Goal: Transaction & Acquisition: Purchase product/service

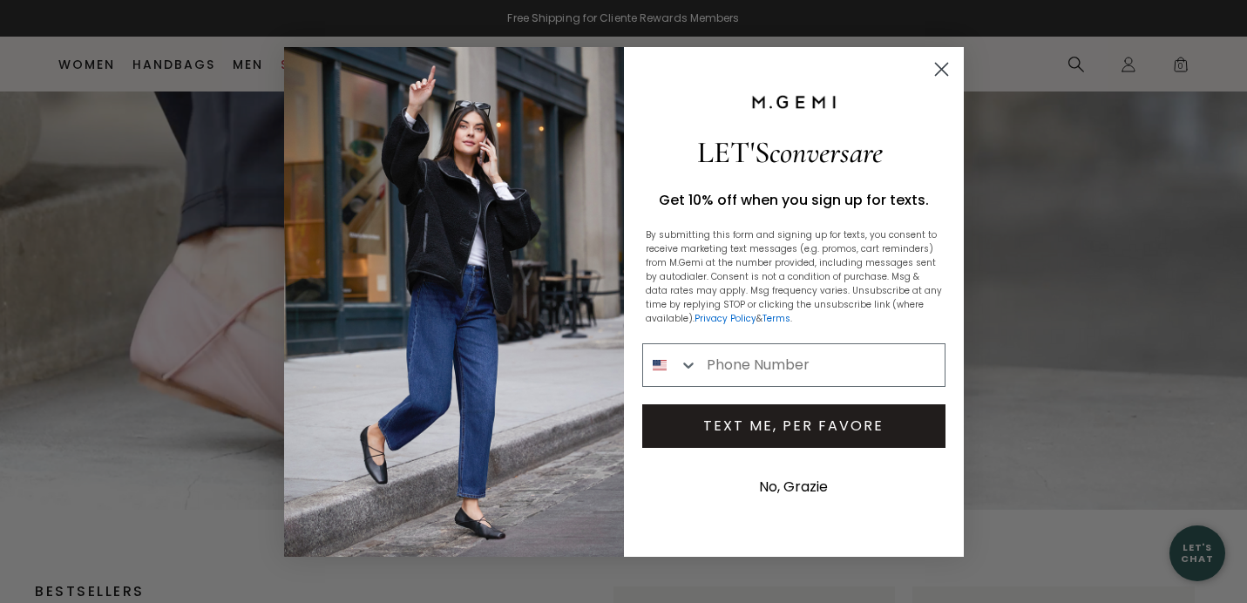
click at [941, 70] on icon "Close dialog" at bounding box center [941, 69] width 12 height 12
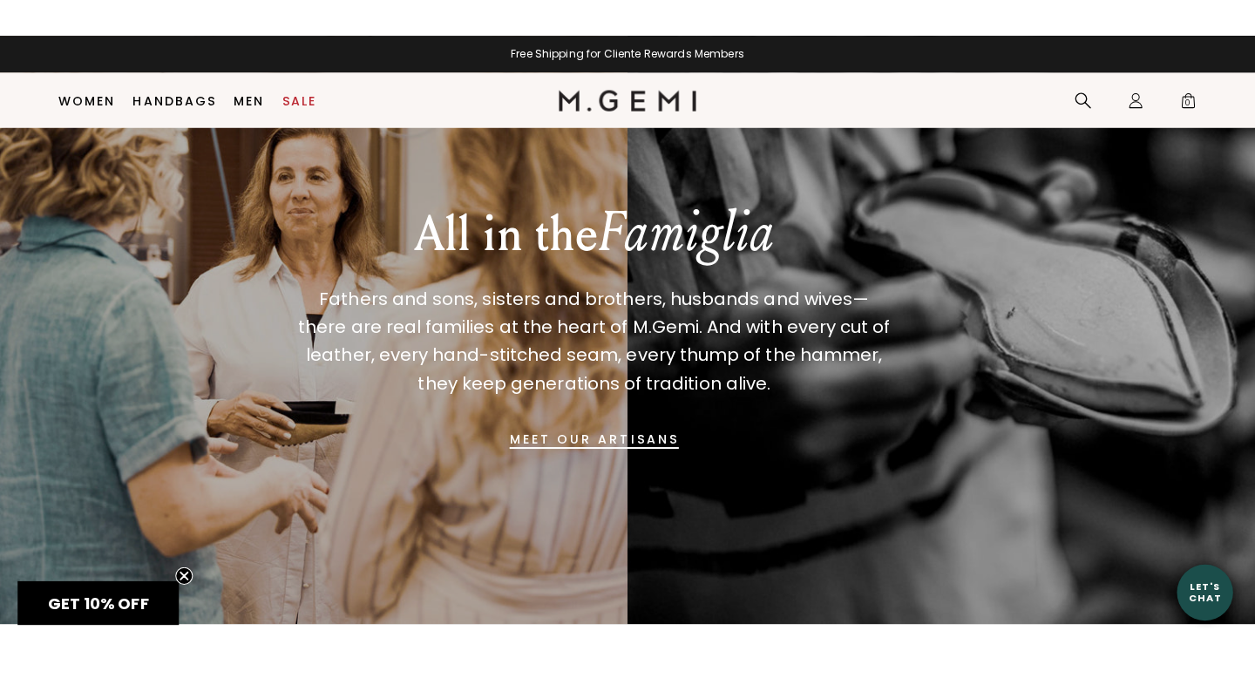
scroll to position [1219, 0]
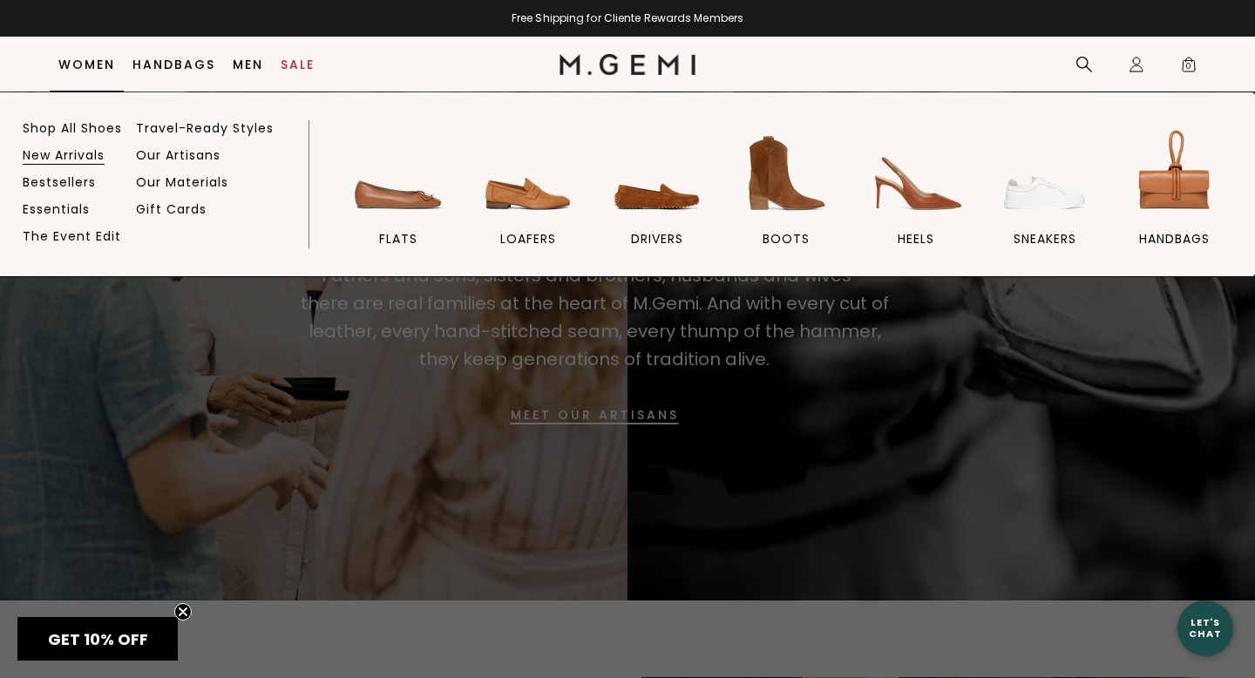
click at [64, 155] on link "New Arrivals" at bounding box center [64, 155] width 82 height 16
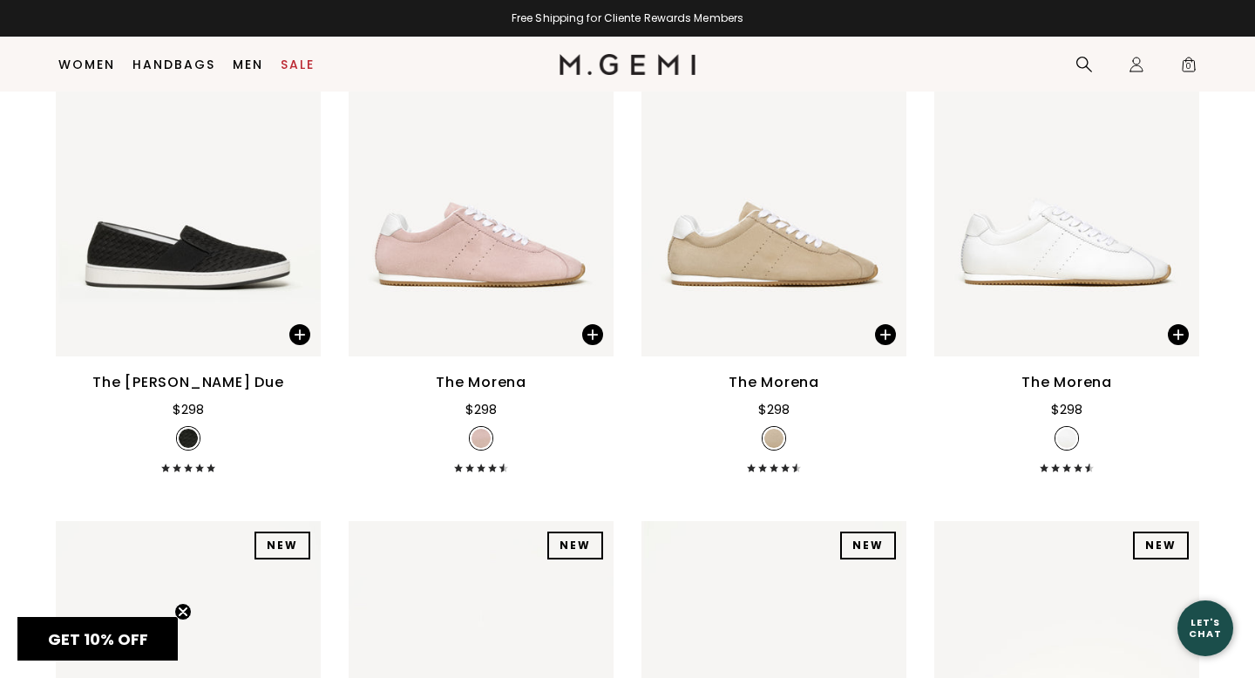
scroll to position [9623, 0]
click at [1045, 243] on img at bounding box center [1066, 179] width 265 height 353
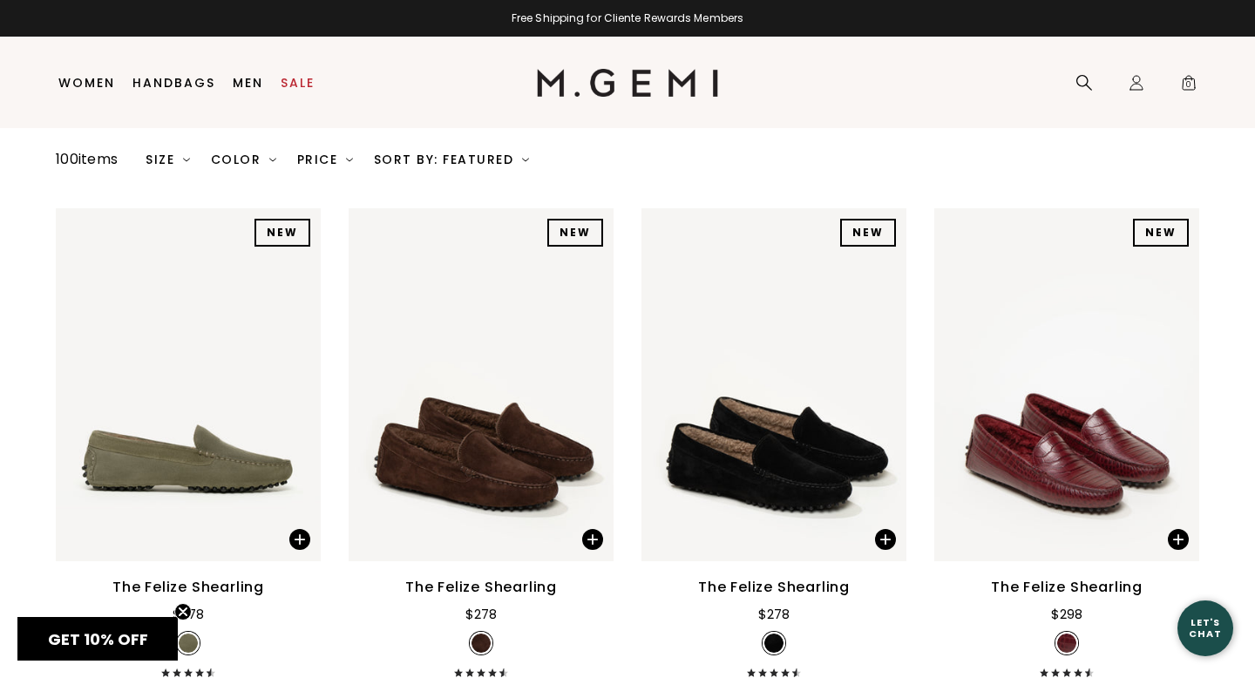
scroll to position [0, 0]
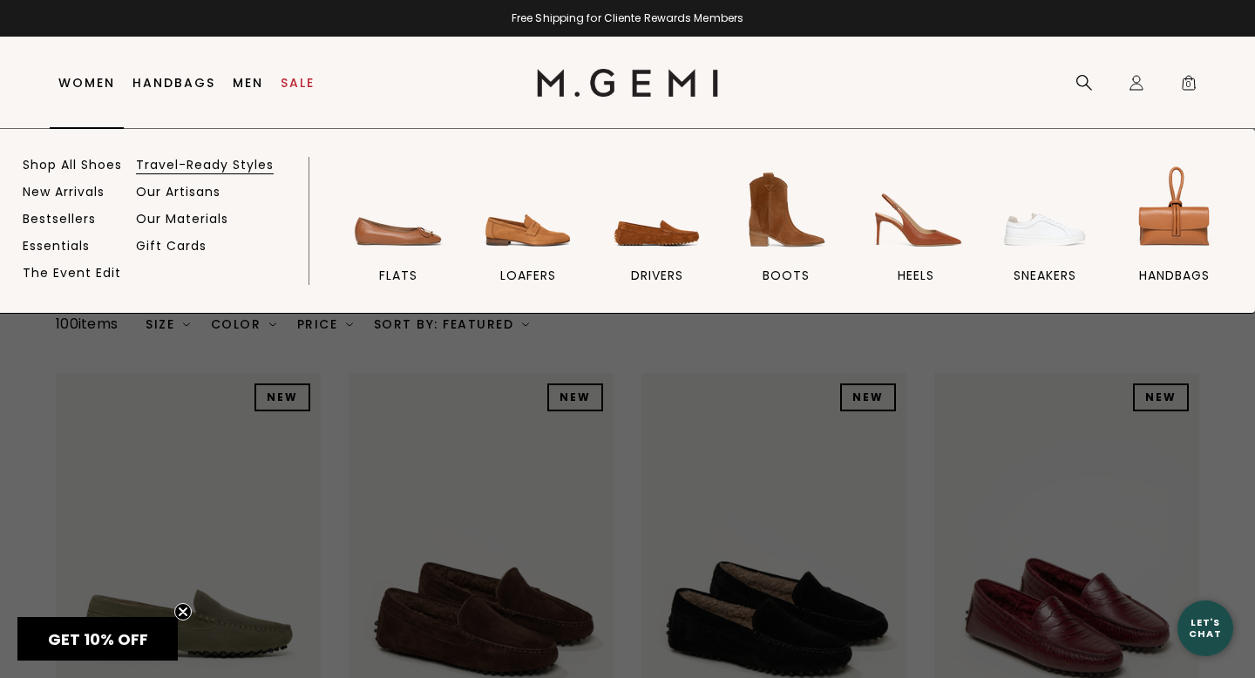
click at [178, 163] on link "Travel-Ready Styles" at bounding box center [205, 165] width 138 height 16
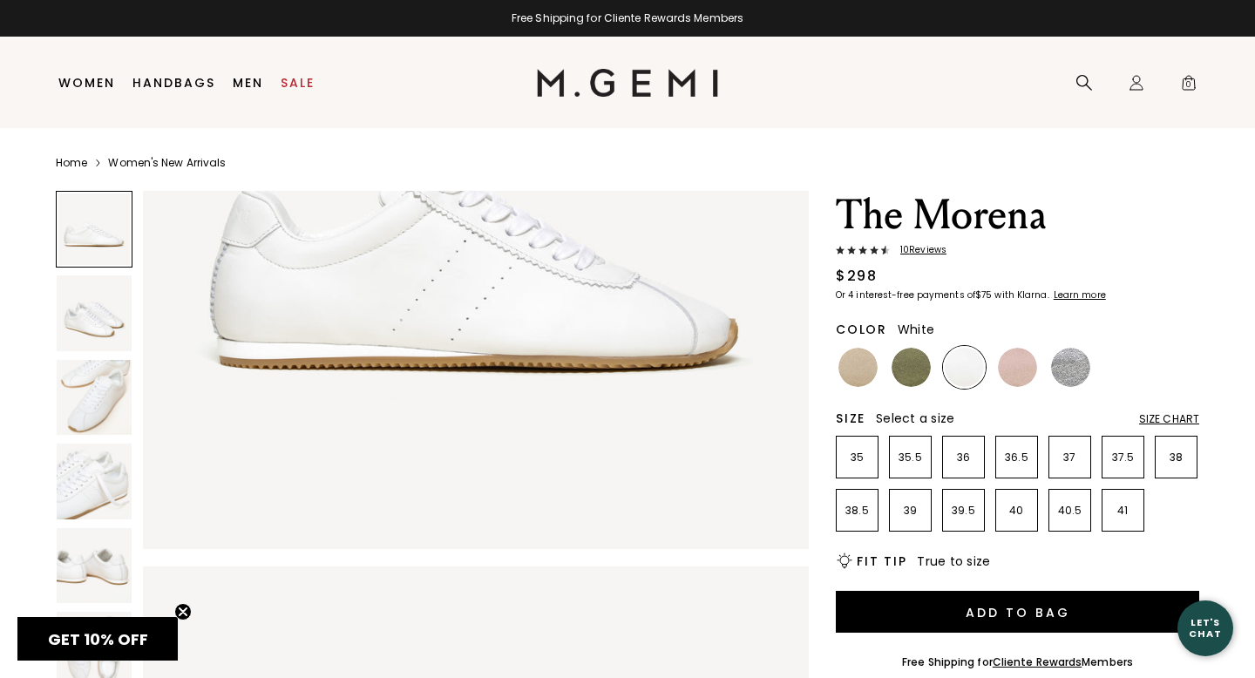
scroll to position [312, 0]
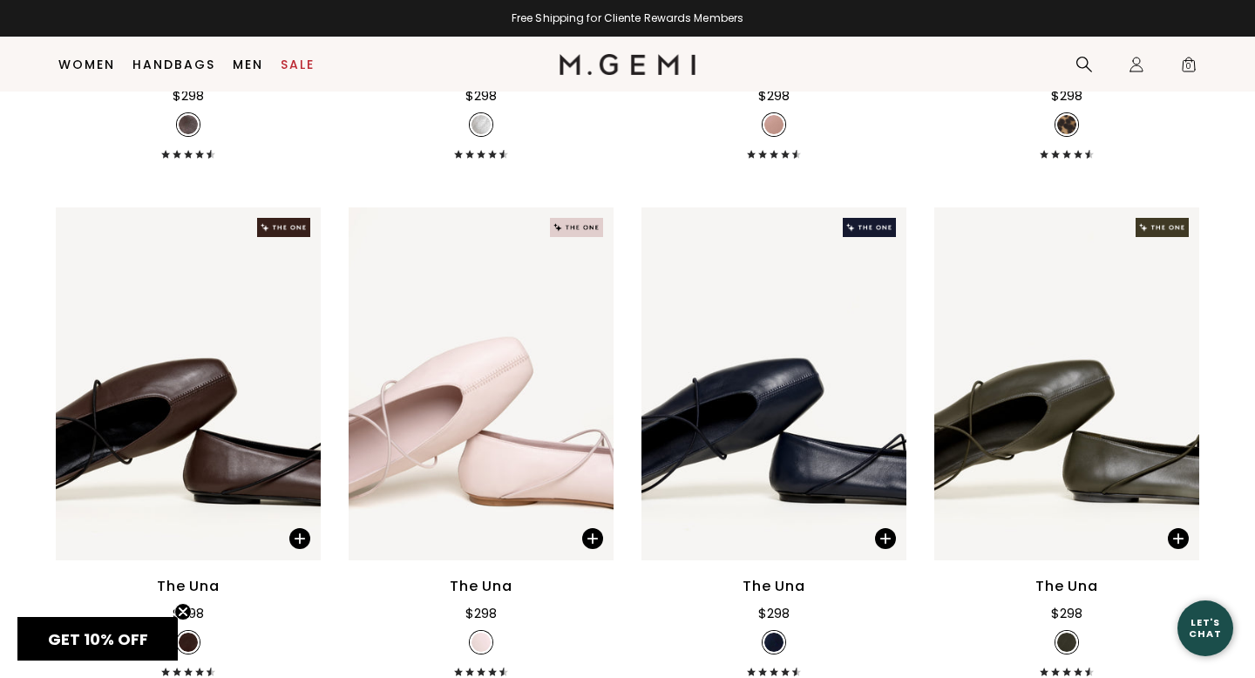
scroll to position [2685, 0]
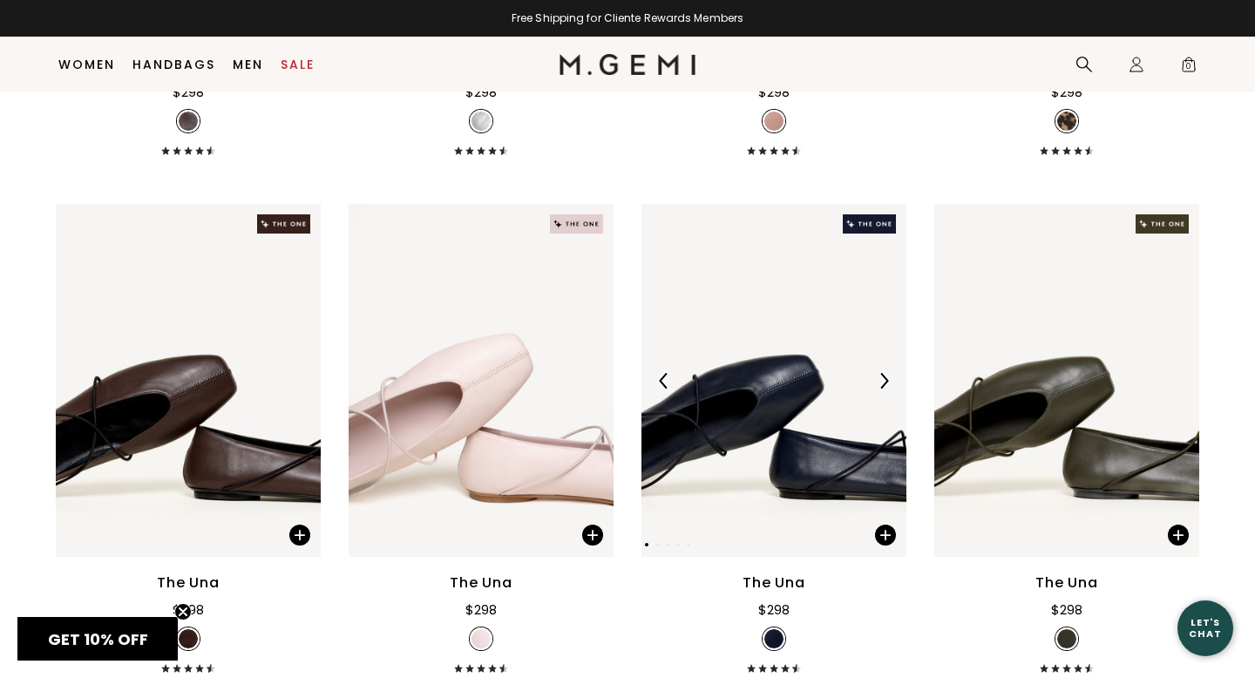
click at [762, 309] on img at bounding box center [773, 380] width 265 height 353
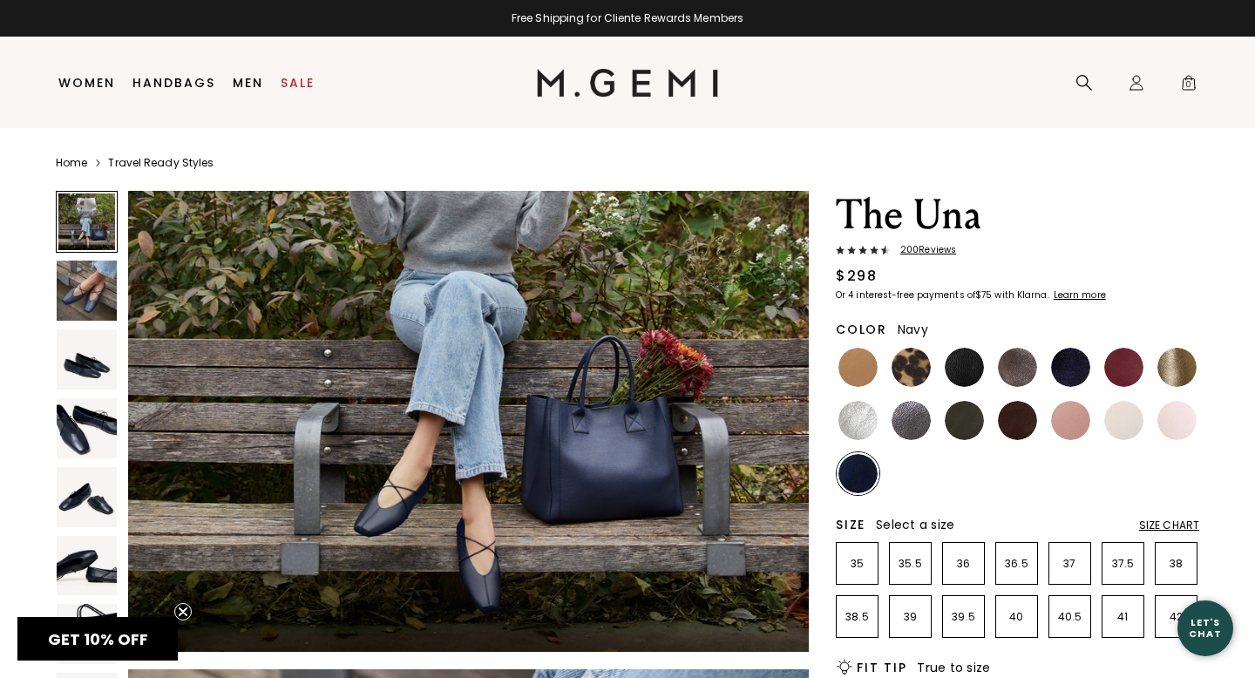
scroll to position [238, 0]
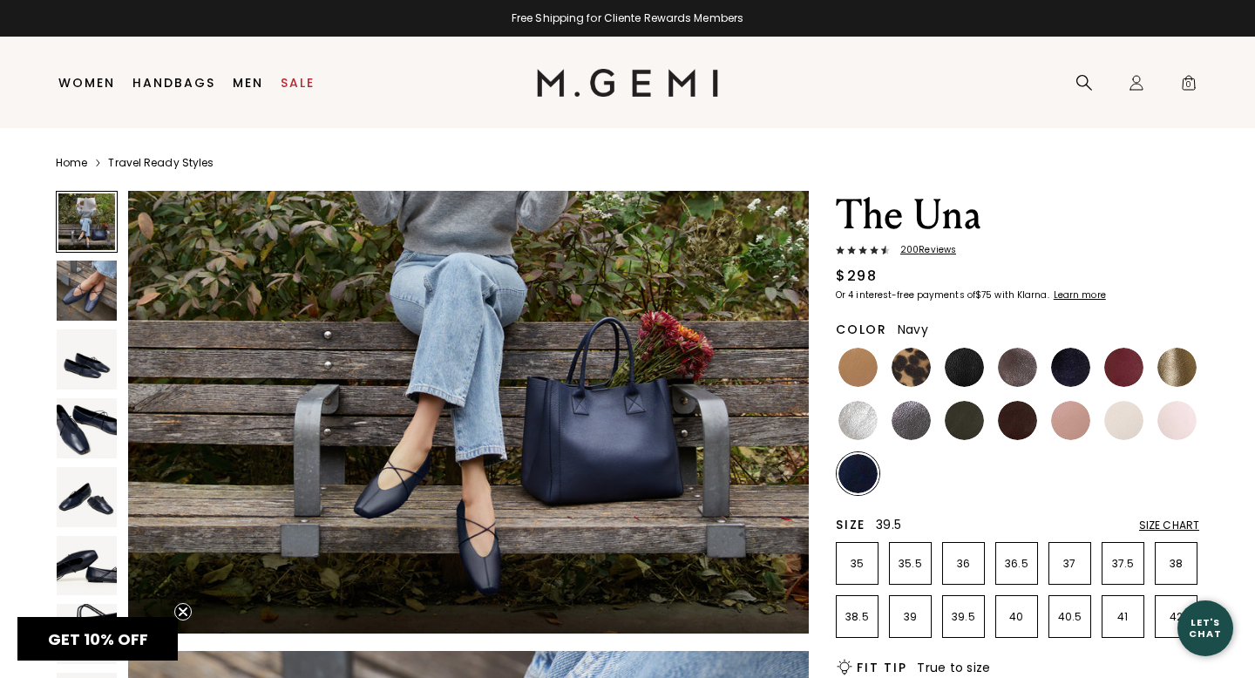
click at [968, 624] on li "39.5" at bounding box center [963, 616] width 43 height 43
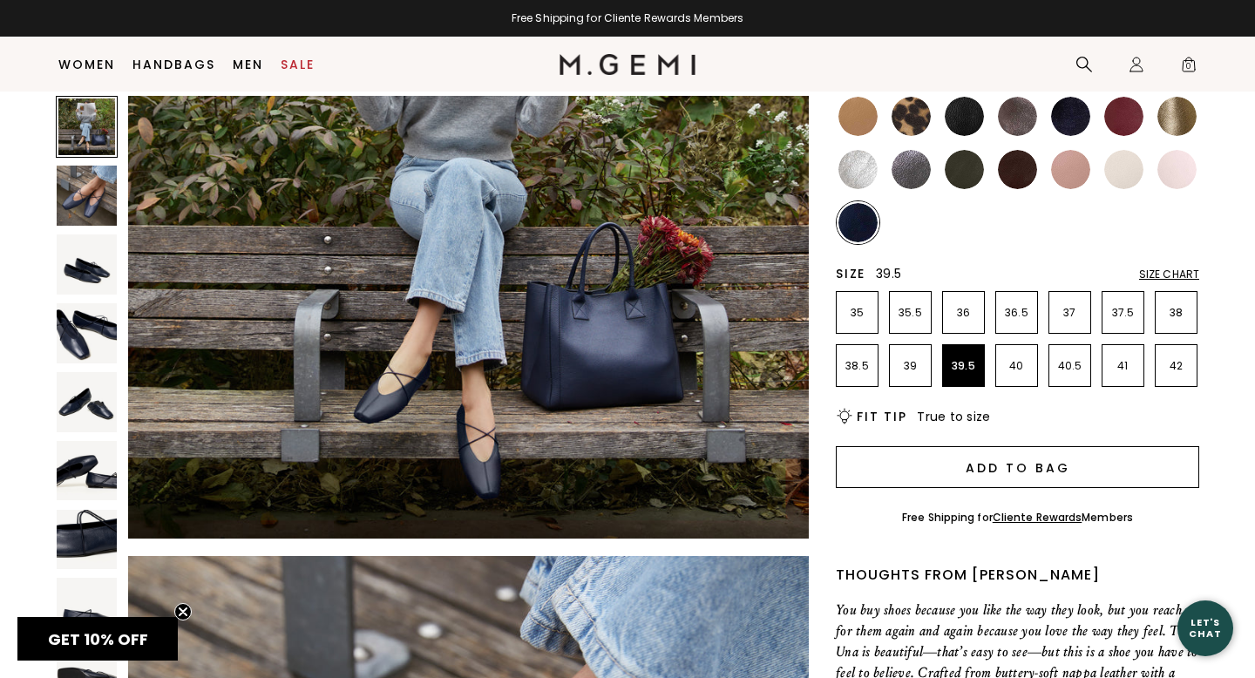
scroll to position [207, 0]
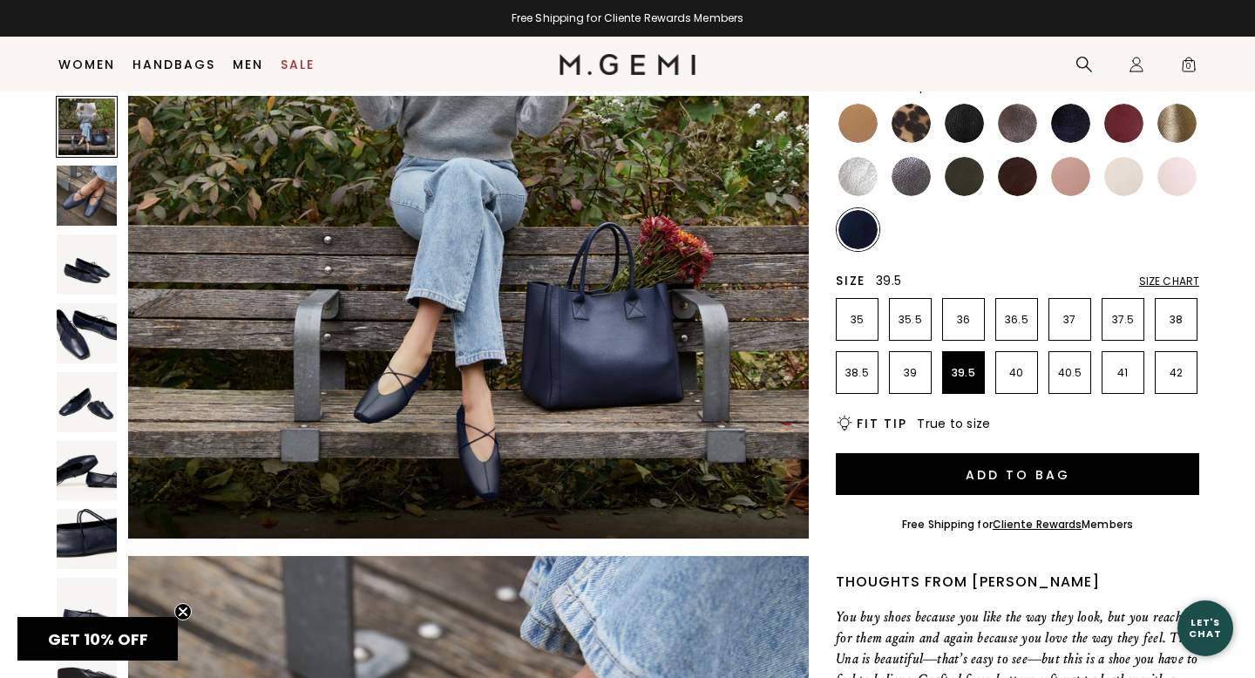
click at [916, 130] on img at bounding box center [910, 123] width 39 height 39
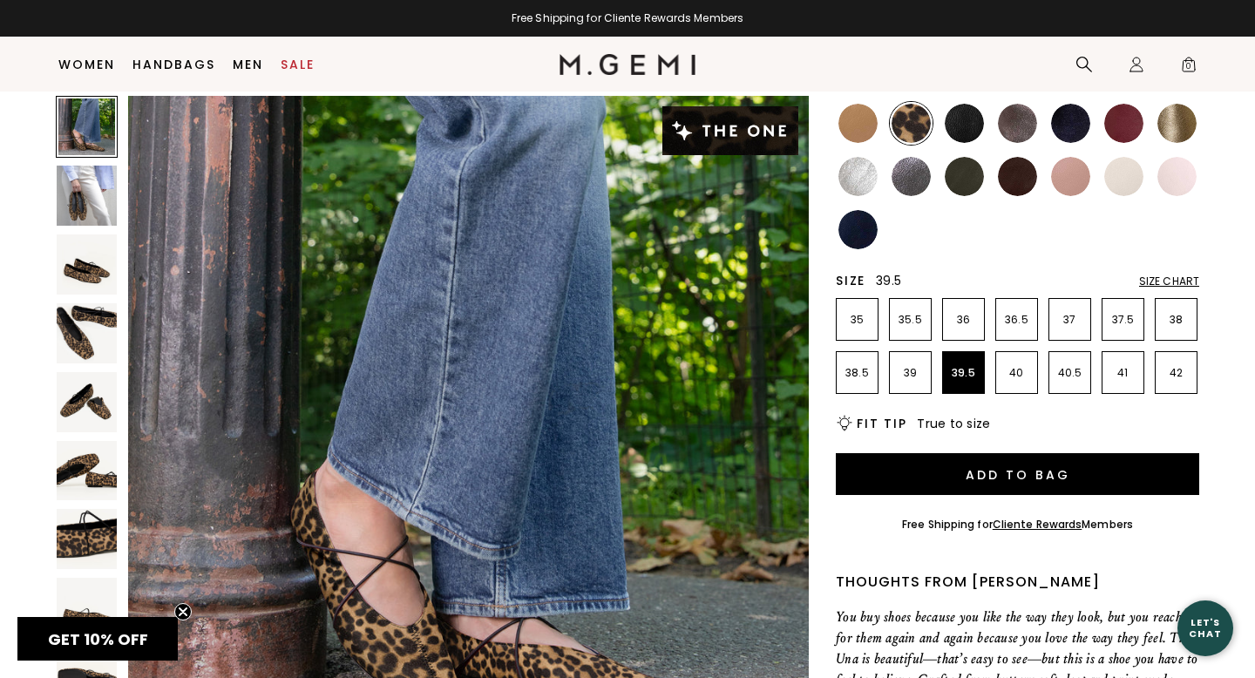
click at [921, 178] on img at bounding box center [910, 176] width 39 height 39
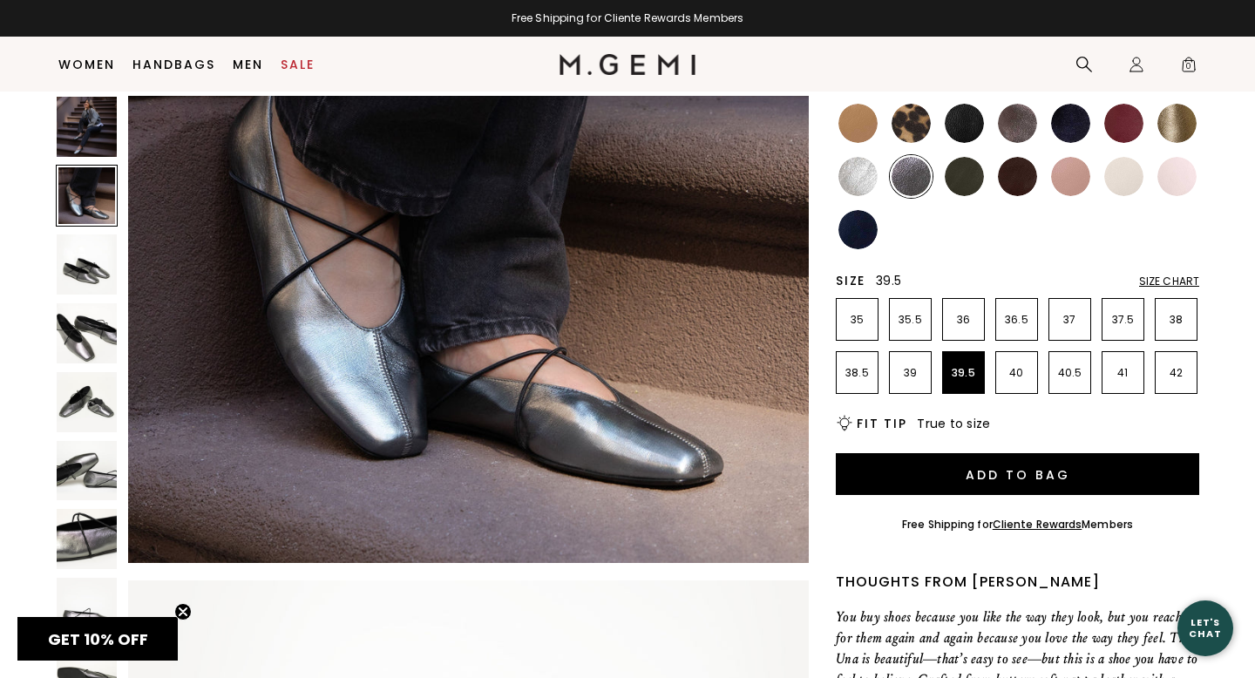
scroll to position [912, 0]
click at [854, 232] on img at bounding box center [857, 229] width 39 height 39
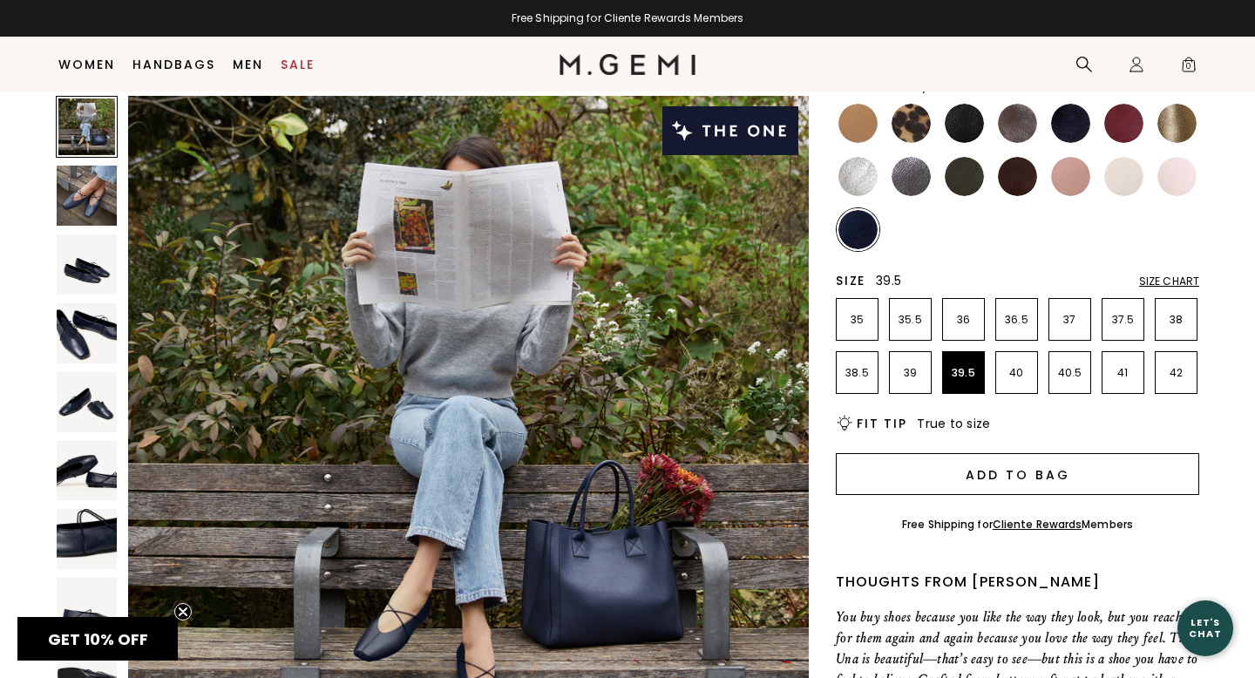
click at [952, 470] on button "Add to Bag" at bounding box center [1017, 474] width 363 height 42
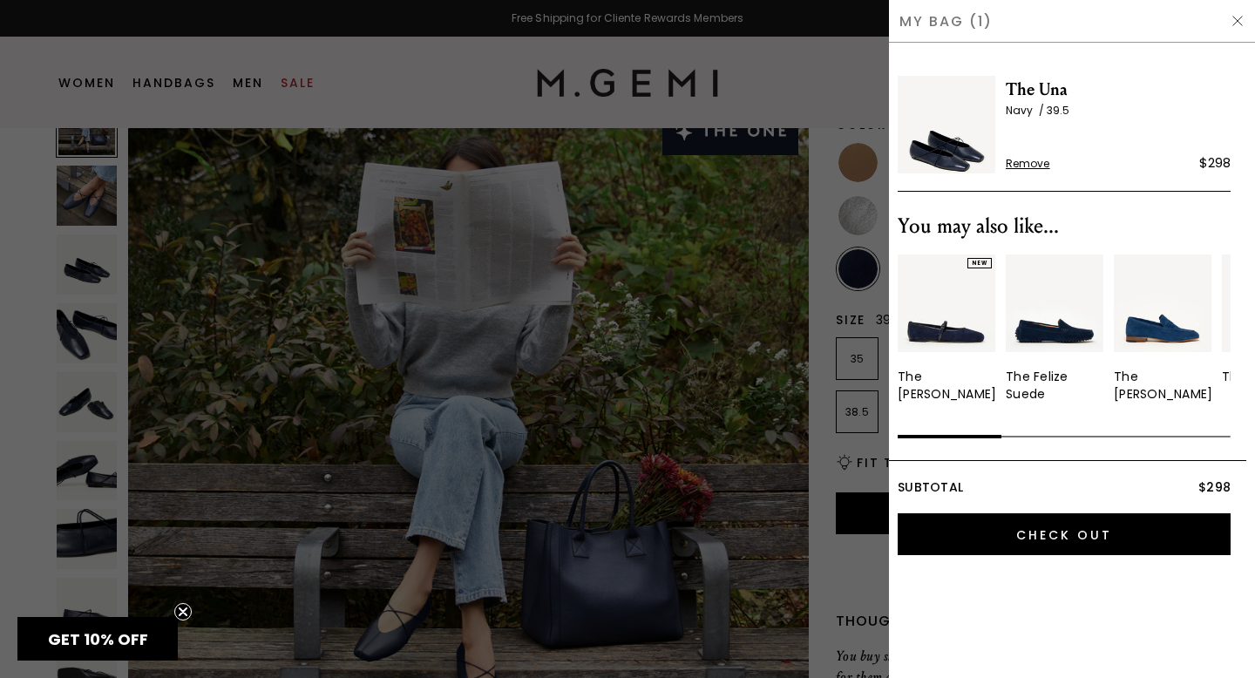
click at [1048, 339] on img at bounding box center [1054, 303] width 98 height 98
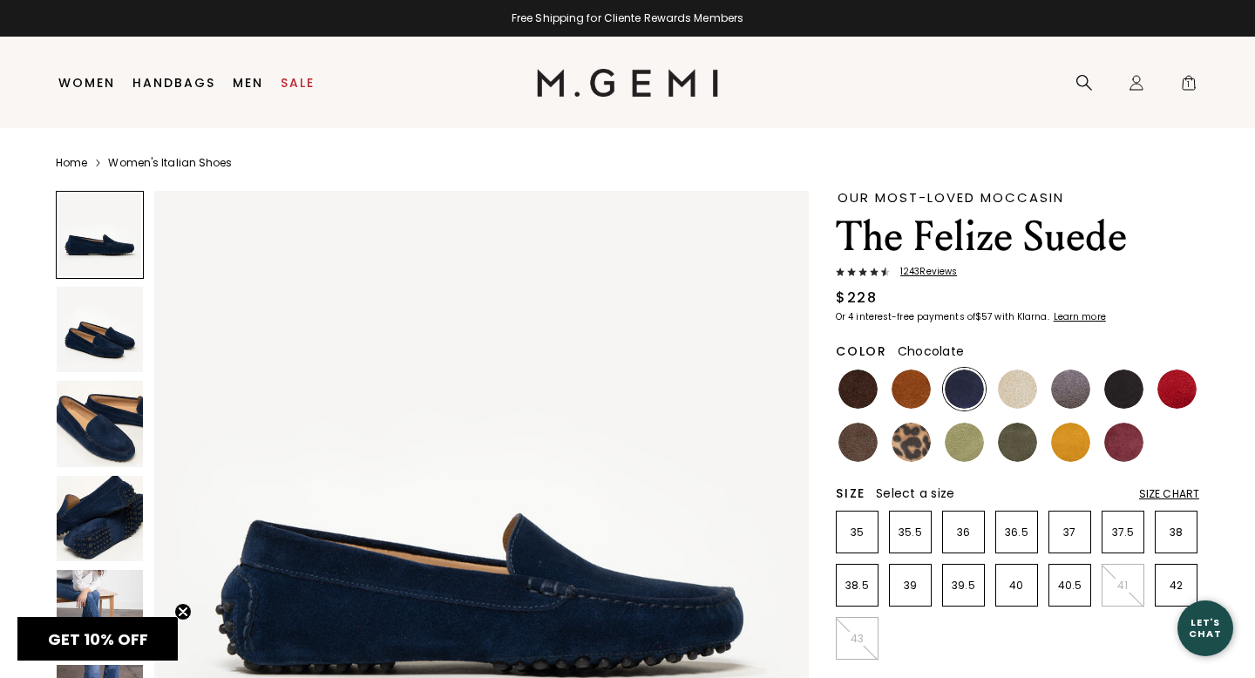
click at [870, 385] on img at bounding box center [857, 388] width 39 height 39
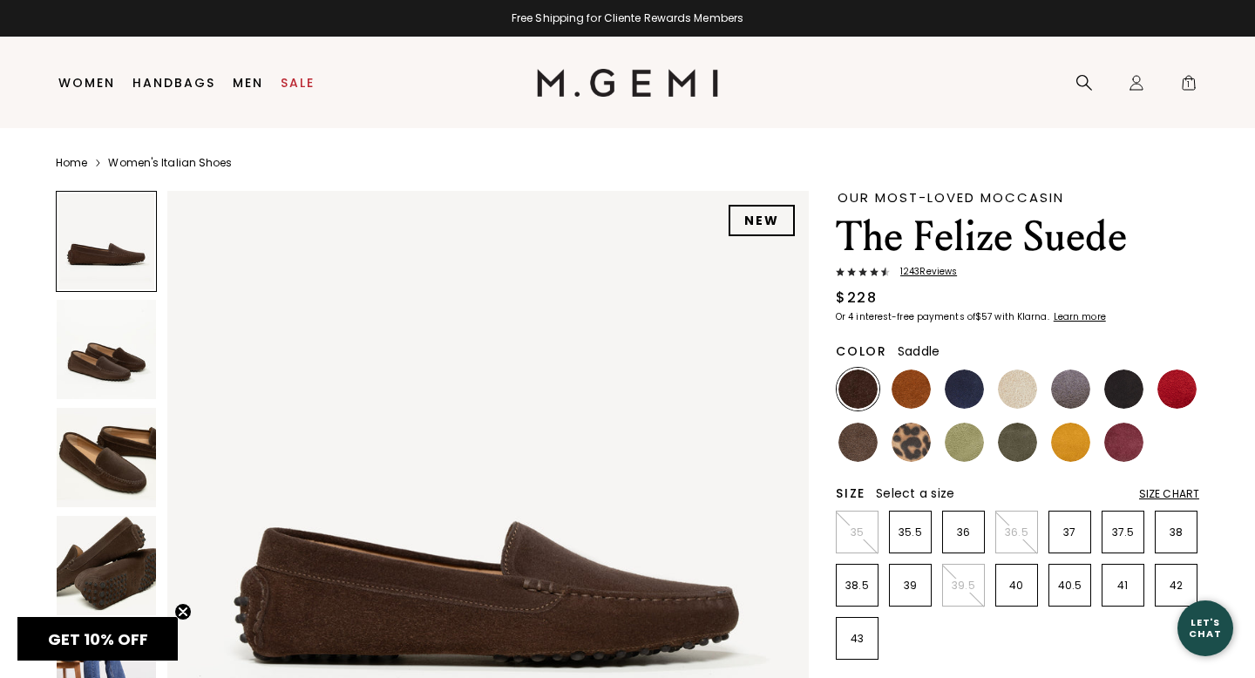
click at [910, 396] on img at bounding box center [910, 388] width 39 height 39
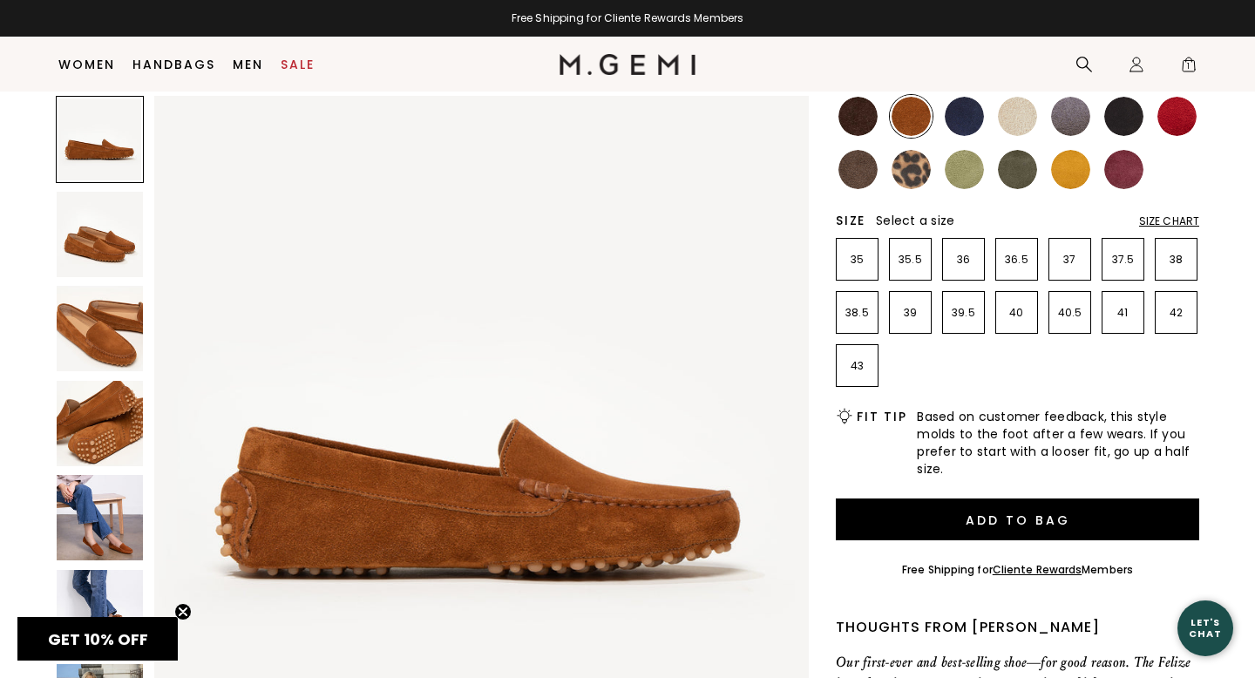
scroll to position [239, 0]
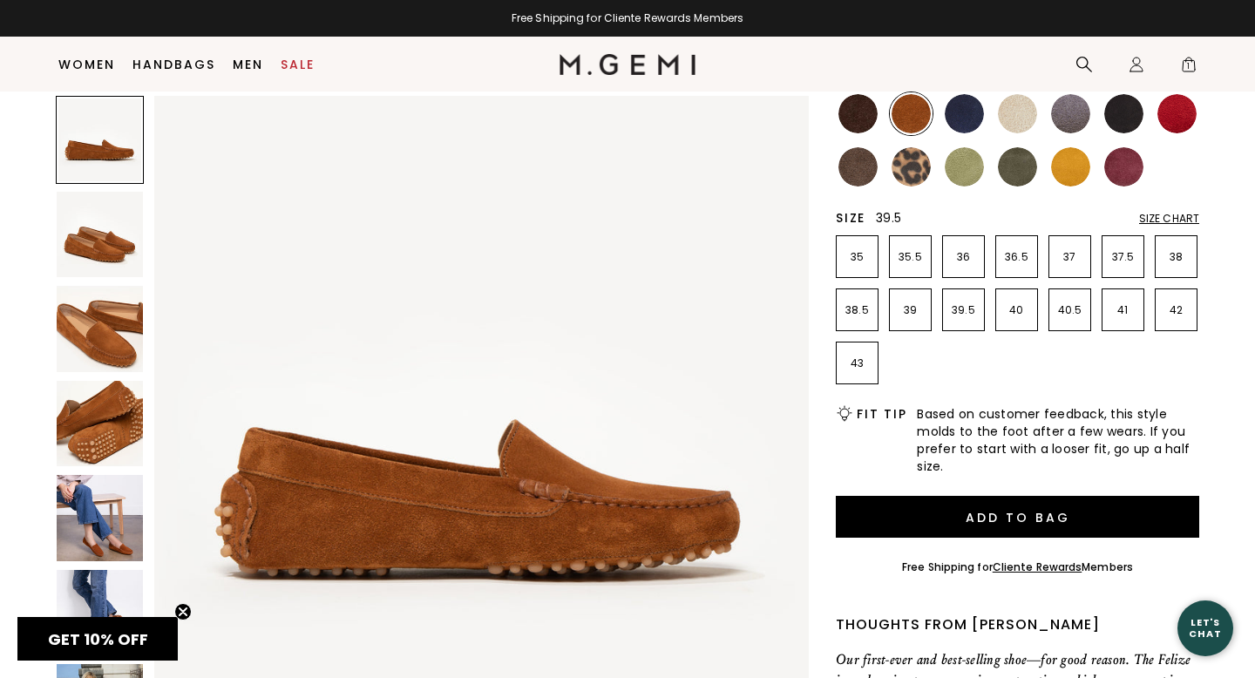
click at [961, 315] on p "39.5" at bounding box center [963, 310] width 41 height 14
click at [1153, 219] on div "Size Chart" at bounding box center [1169, 219] width 60 height 14
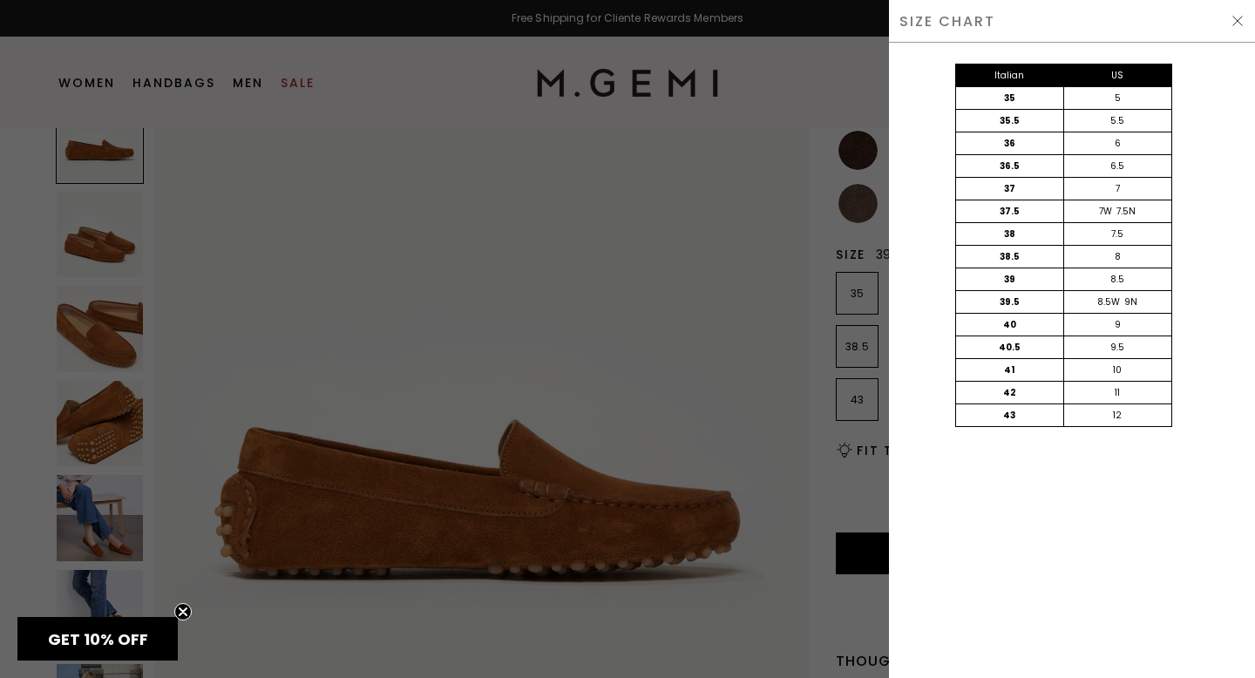
click at [1235, 23] on img at bounding box center [1237, 21] width 14 height 14
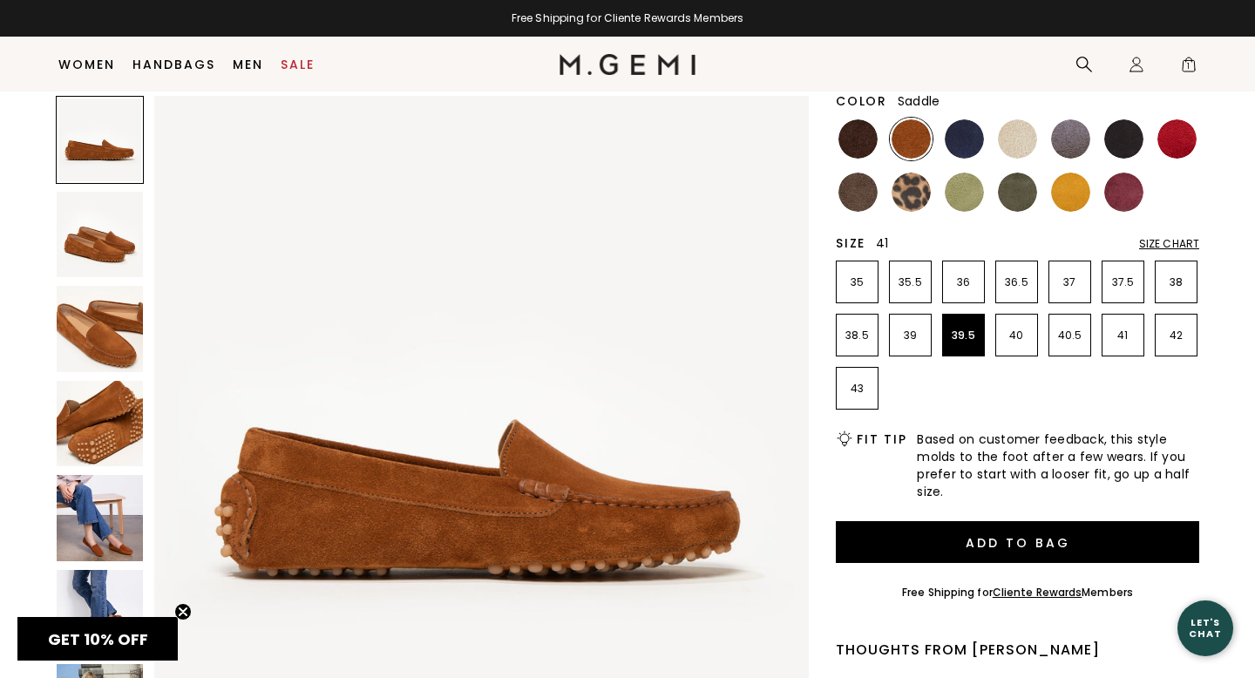
scroll to position [202, 0]
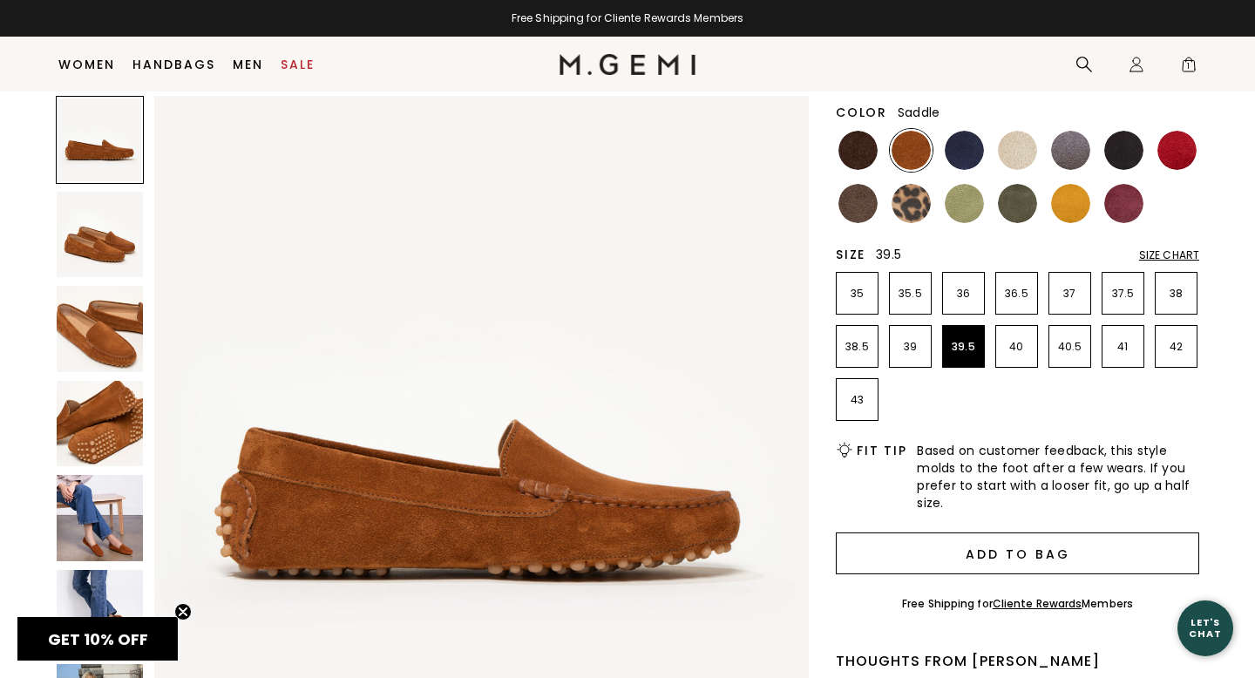
click at [1054, 549] on button "Add to Bag" at bounding box center [1017, 553] width 363 height 42
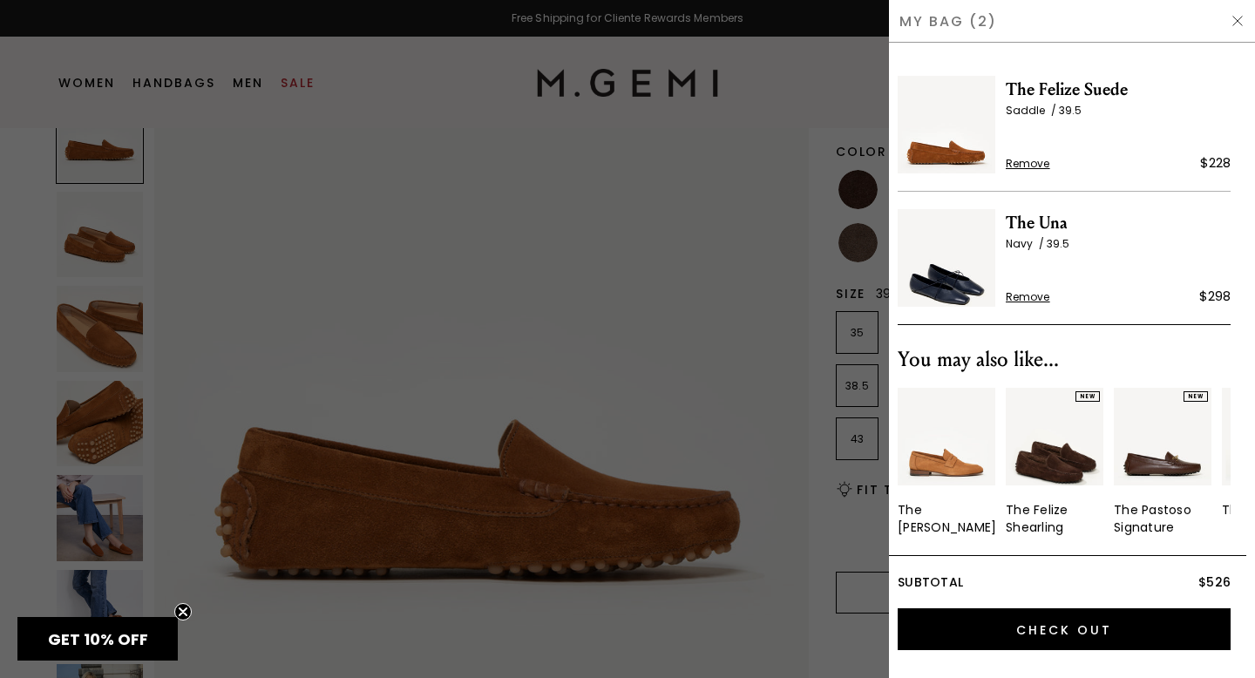
scroll to position [0, 0]
click at [1236, 17] on img at bounding box center [1237, 21] width 14 height 14
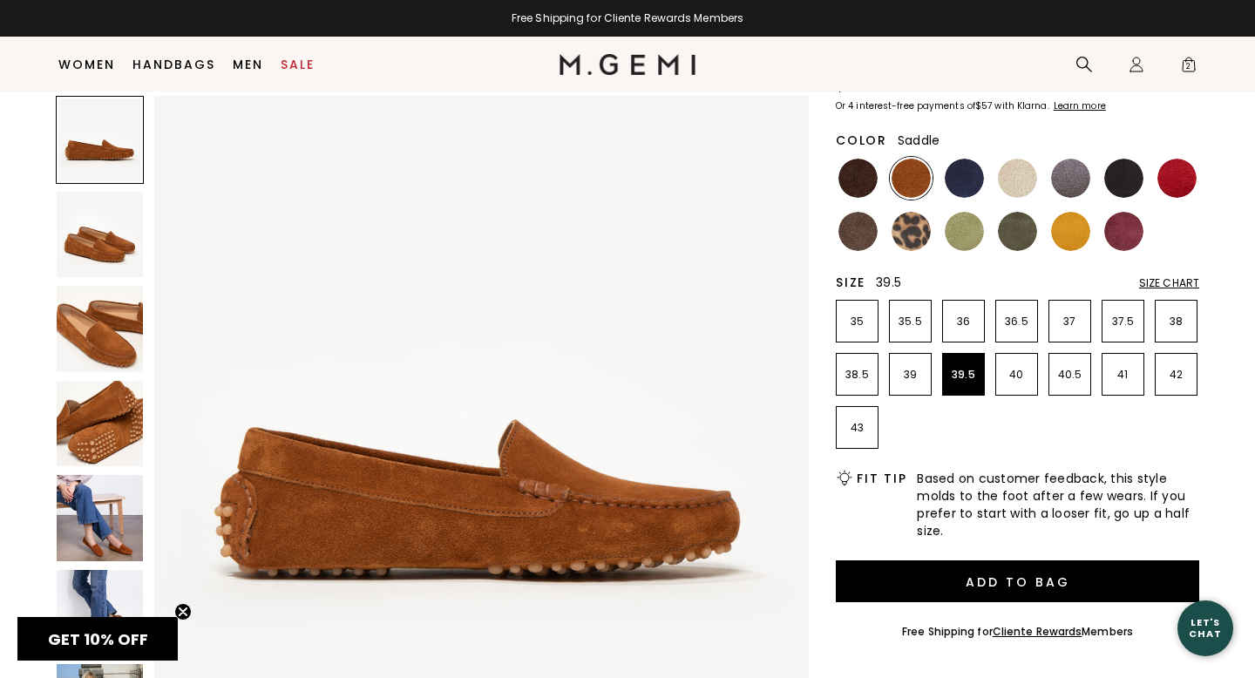
scroll to position [166, 0]
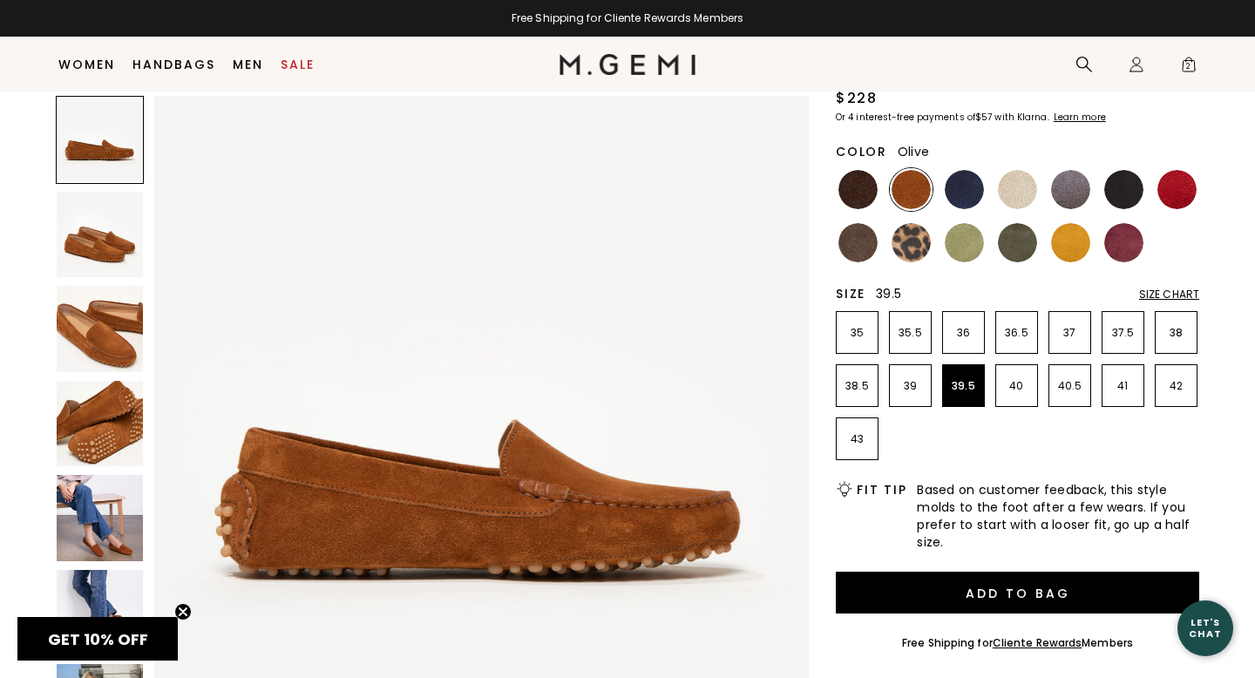
click at [1018, 239] on img at bounding box center [1017, 242] width 39 height 39
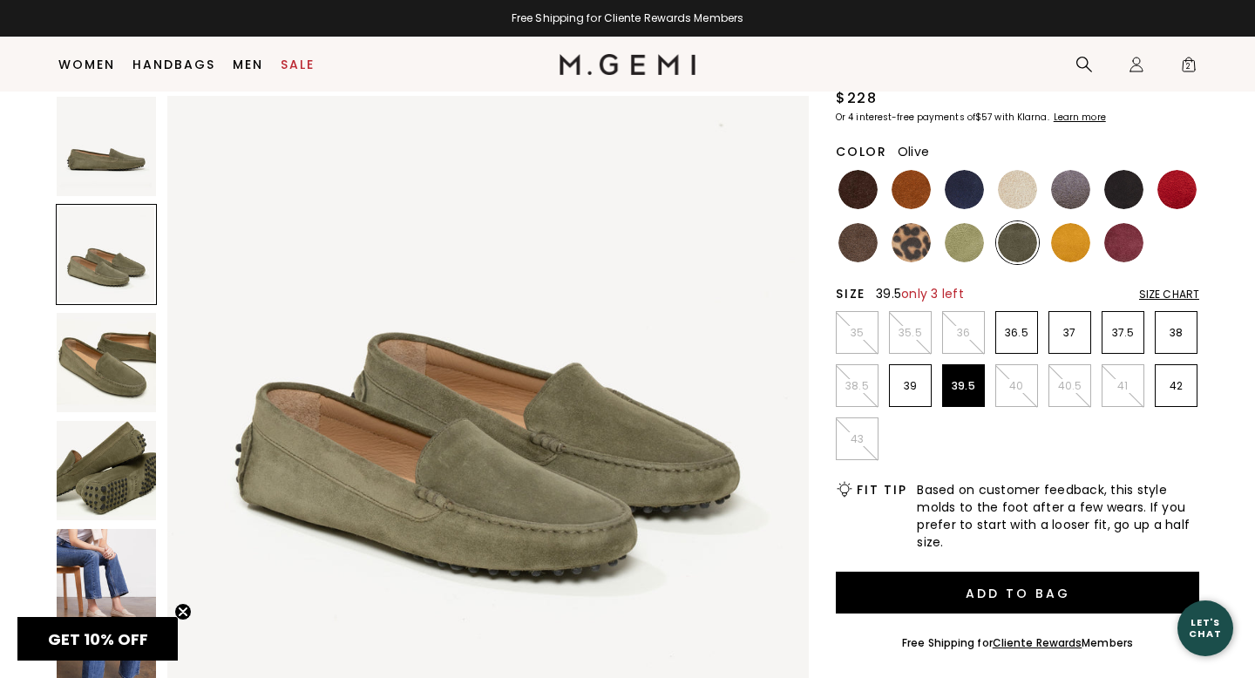
scroll to position [708, 0]
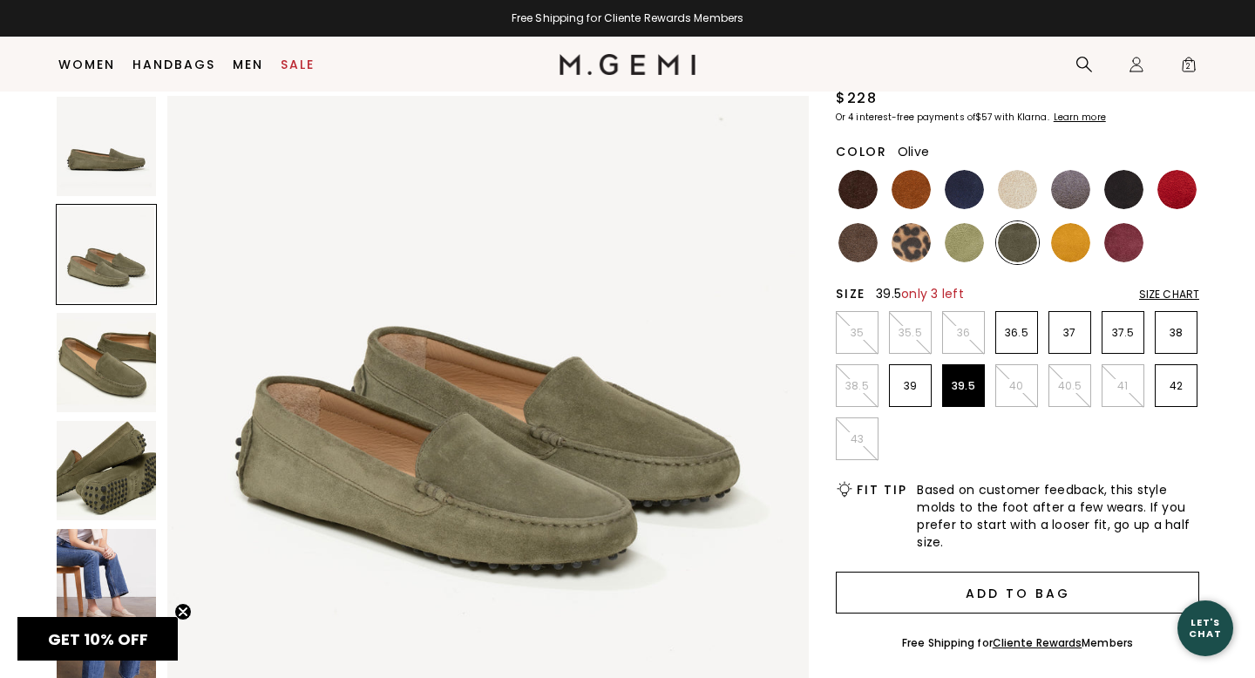
click at [917, 589] on button "Add to Bag" at bounding box center [1017, 593] width 363 height 42
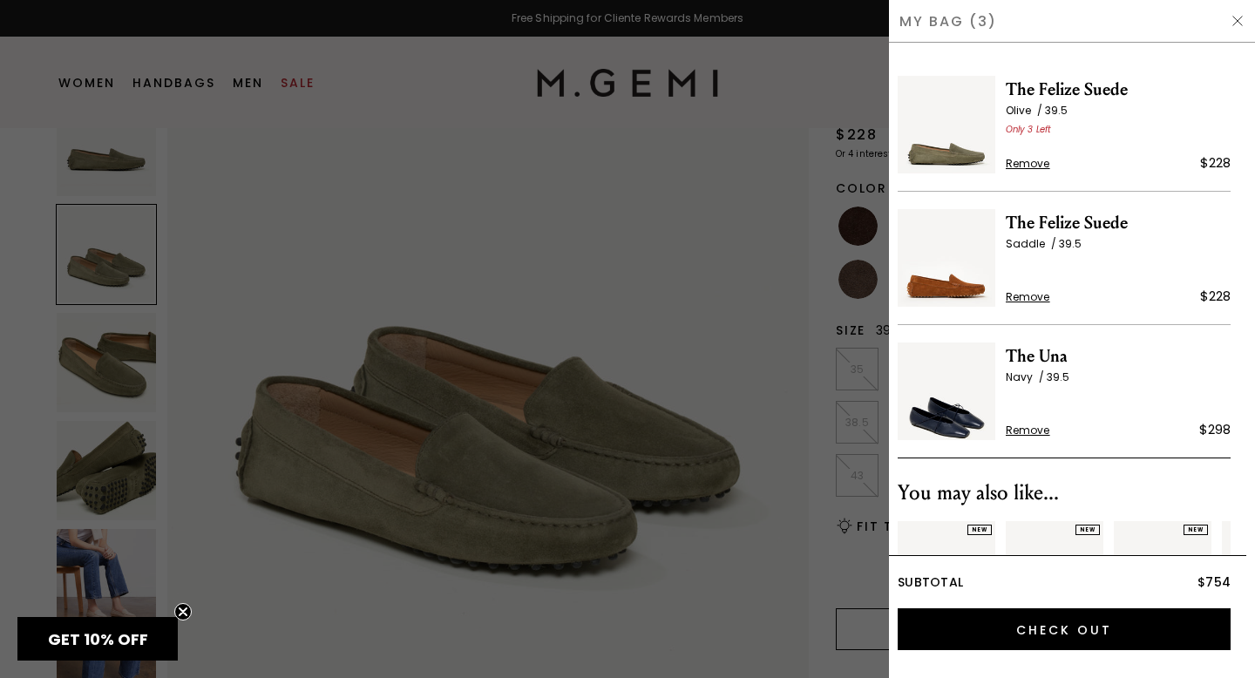
scroll to position [0, 0]
click at [645, 267] on div at bounding box center [627, 339] width 1255 height 678
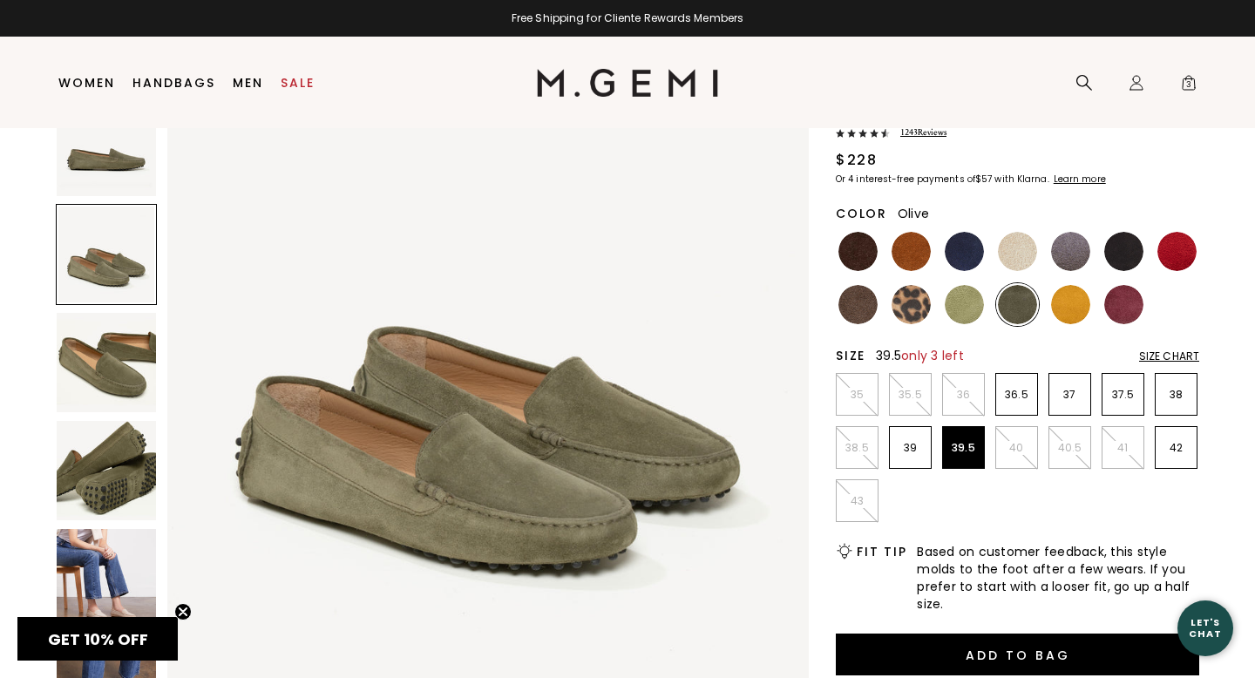
scroll to position [129, 0]
